Goal: Information Seeking & Learning: Learn about a topic

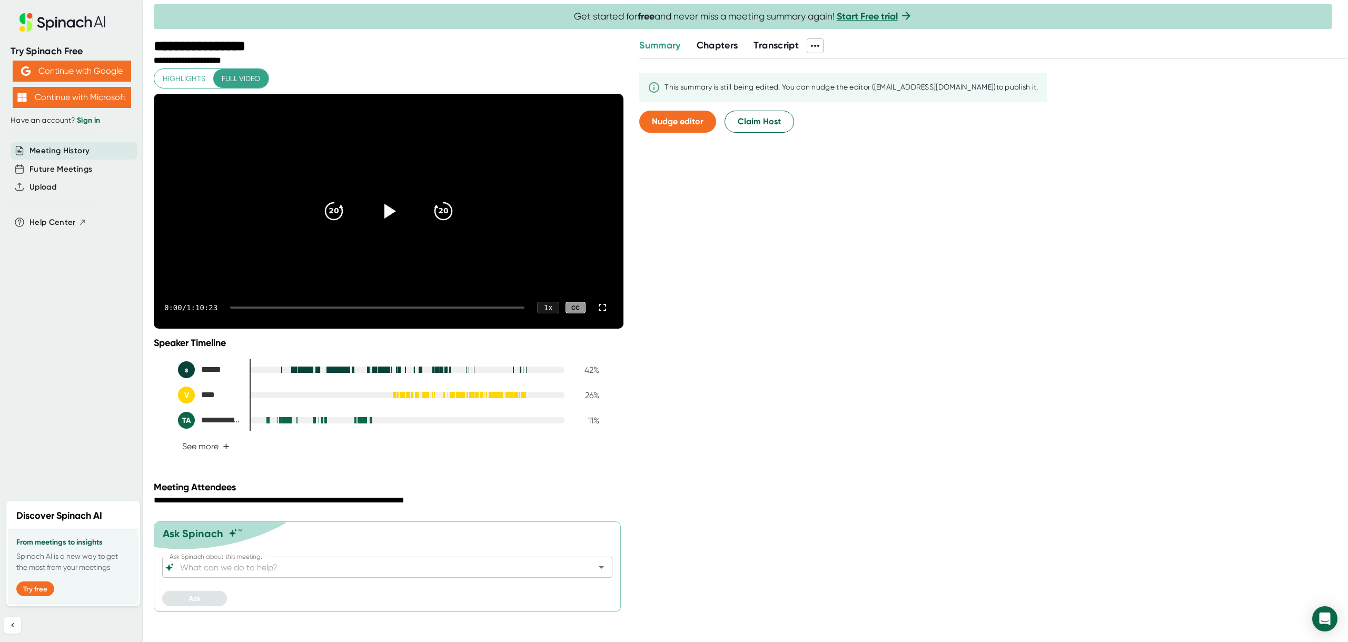
click at [384, 218] on icon at bounding box center [388, 211] width 25 height 25
click at [382, 219] on icon at bounding box center [388, 211] width 13 height 15
click at [247, 76] on span "Full video" at bounding box center [241, 78] width 38 height 13
click at [247, 77] on span "Full video" at bounding box center [241, 78] width 38 height 13
click at [181, 81] on span "Highlights" at bounding box center [184, 78] width 43 height 13
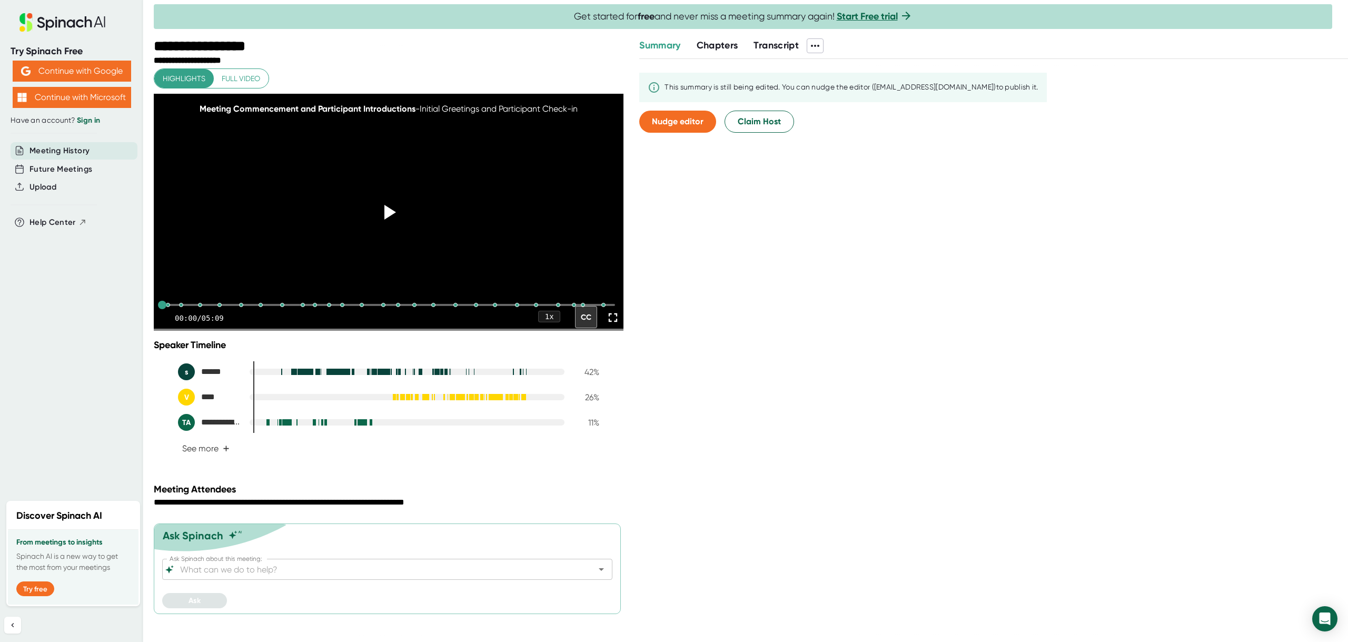
click at [390, 220] on icon at bounding box center [390, 212] width 12 height 15
click at [358, 309] on div at bounding box center [362, 305] width 8 height 8
click at [477, 53] on div "**********" at bounding box center [390, 46] width 472 height 17
